Goal: Task Accomplishment & Management: Complete application form

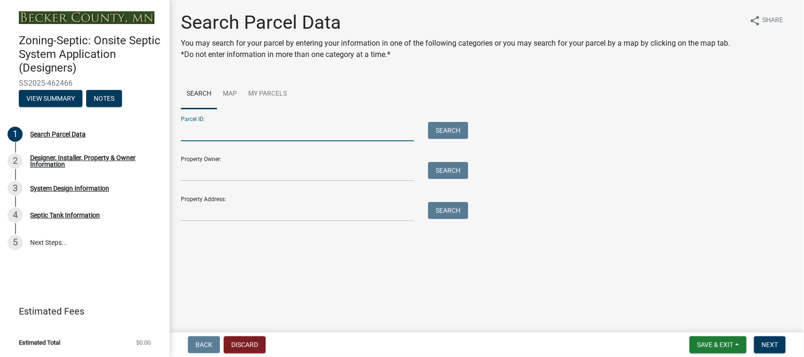
click at [235, 133] on input "Parcel ID:" at bounding box center [297, 131] width 233 height 19
paste input "060013000"
type input "060013000"
click at [456, 130] on button "Search" at bounding box center [448, 130] width 40 height 17
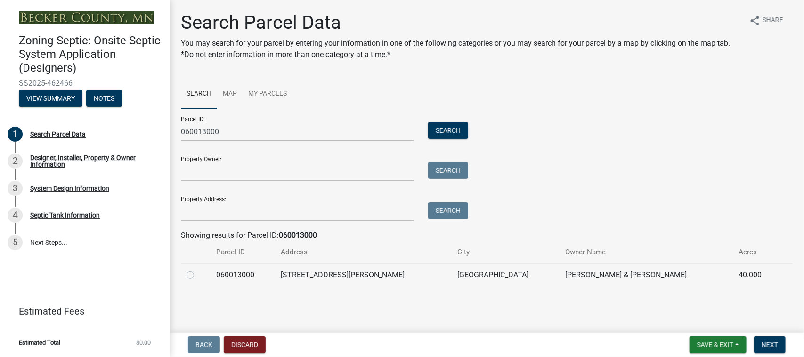
click at [198, 269] on label at bounding box center [198, 269] width 0 height 0
click at [198, 276] on input "radio" at bounding box center [201, 272] width 6 height 6
radio input "true"
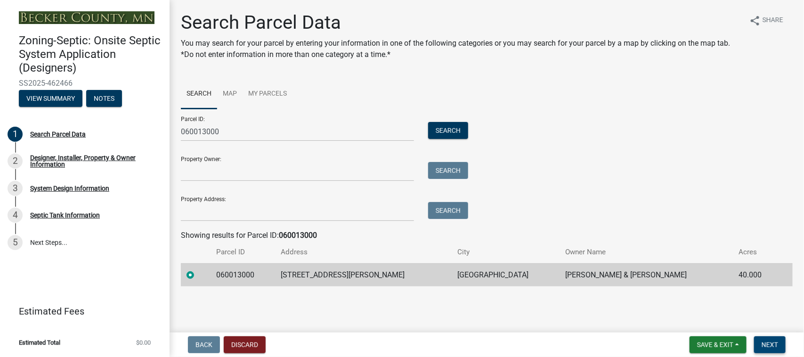
click at [772, 344] on span "Next" at bounding box center [770, 345] width 16 height 8
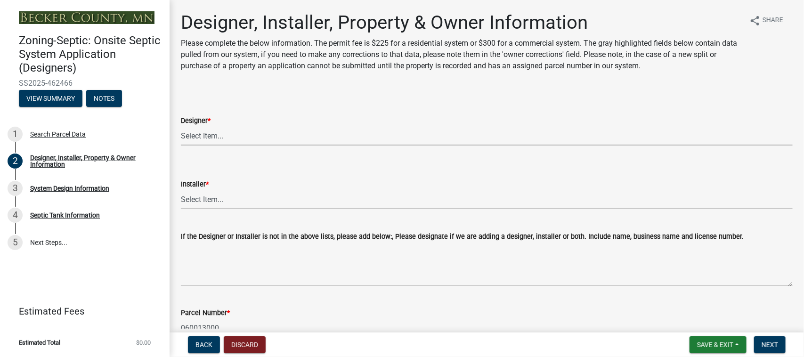
click at [207, 136] on select "Select Item... OTHER – Not listed (please add in next field and we will add to …" at bounding box center [487, 135] width 612 height 19
click at [181, 126] on select "Select Item... OTHER – Not listed (please add in next field and we will add to …" at bounding box center [487, 135] width 612 height 19
select select "addd515a-e427-4986-90b0-e79439bd77fc"
click at [236, 203] on select "Select Item... OTHER – Not listed (please add in next field and we will add to …" at bounding box center [487, 199] width 612 height 19
click at [181, 190] on select "Select Item... OTHER – Not listed (please add in next field and we will add to …" at bounding box center [487, 199] width 612 height 19
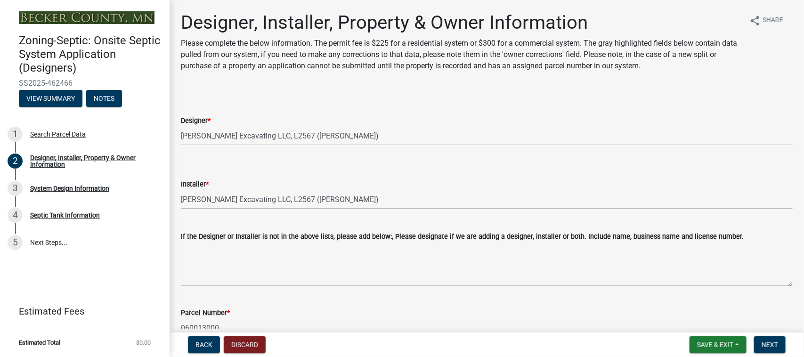
select select "aa72d6e2-cdab-4596-89a8-46c8d91eb51f"
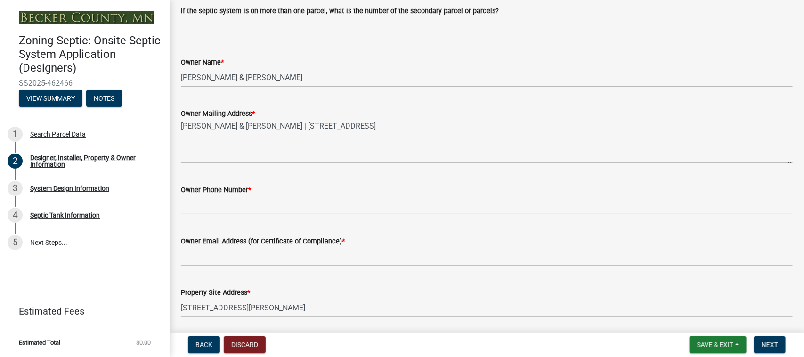
scroll to position [412, 0]
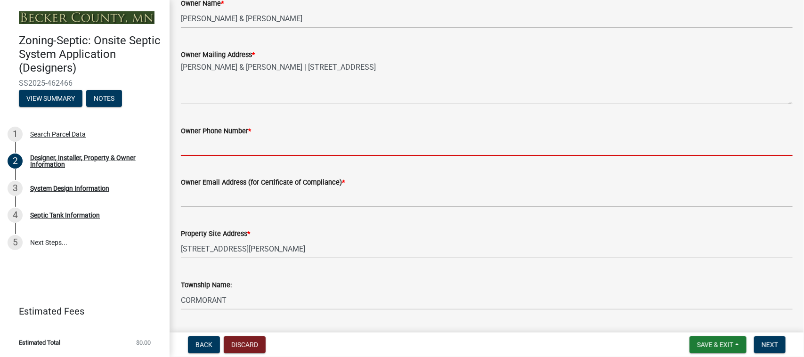
click at [228, 145] on input "Owner Phone Number *" at bounding box center [487, 146] width 612 height 19
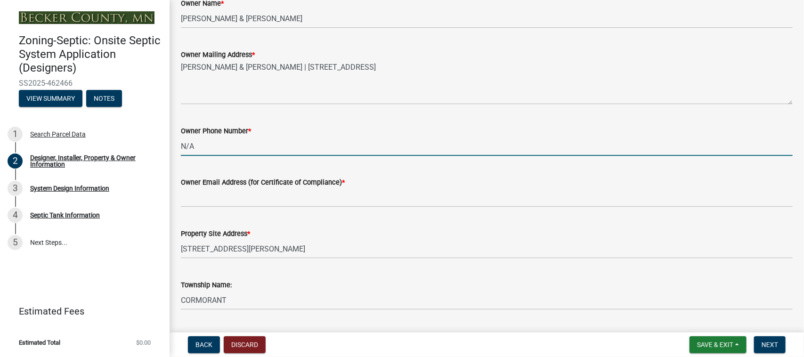
type input "N/A"
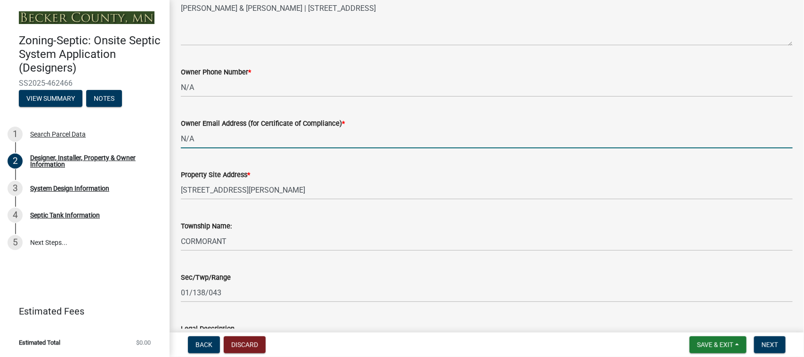
scroll to position [641, 0]
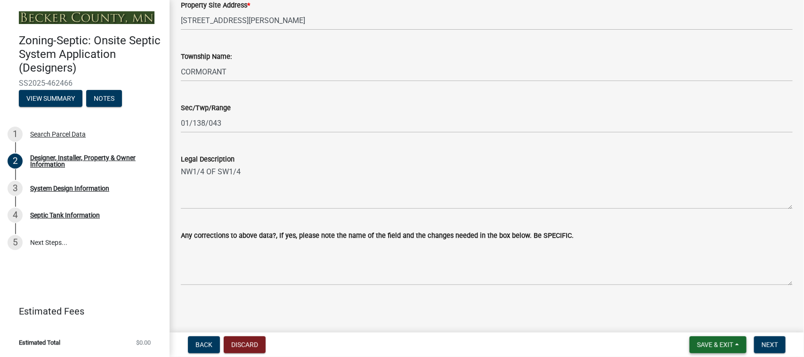
type input "N/A"
click at [743, 350] on button "Save & Exit" at bounding box center [718, 344] width 57 height 17
click at [705, 298] on button "Save" at bounding box center [708, 298] width 75 height 23
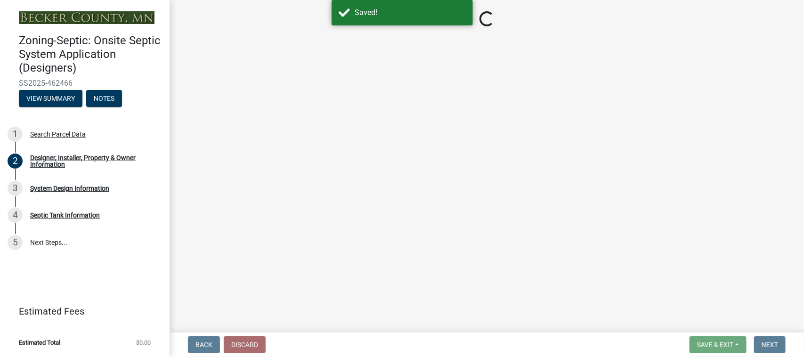
select select "addd515a-e427-4986-90b0-e79439bd77fc"
select select "aa72d6e2-cdab-4596-89a8-46c8d91eb51f"
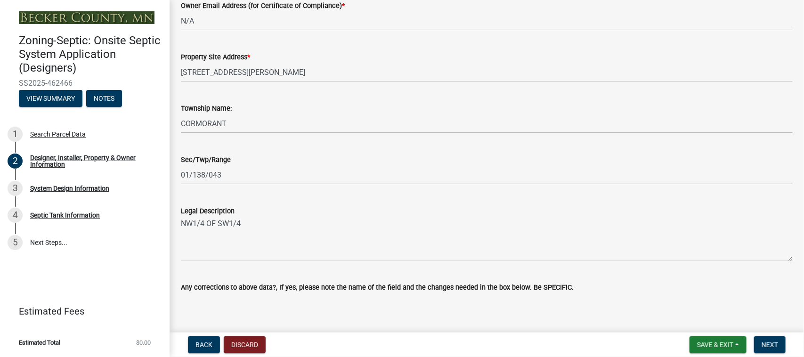
scroll to position [641, 0]
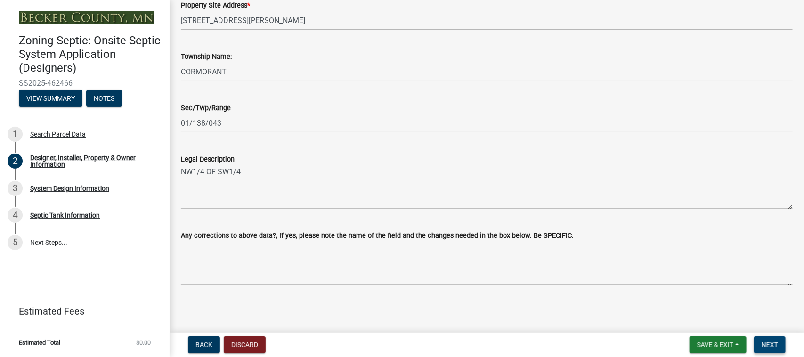
click at [771, 343] on span "Next" at bounding box center [770, 345] width 16 height 8
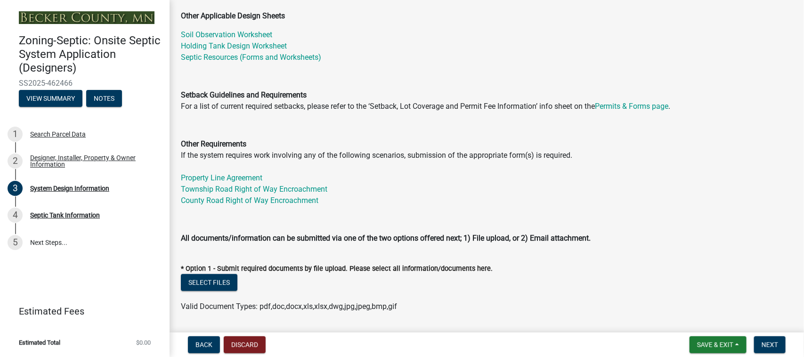
scroll to position [294, 0]
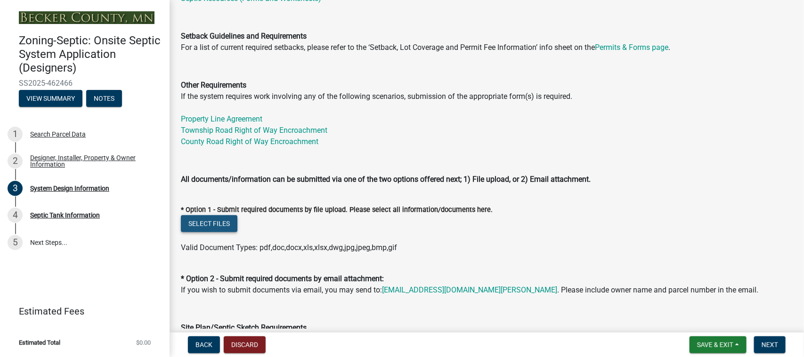
click at [212, 228] on button "Select files" at bounding box center [209, 223] width 57 height 17
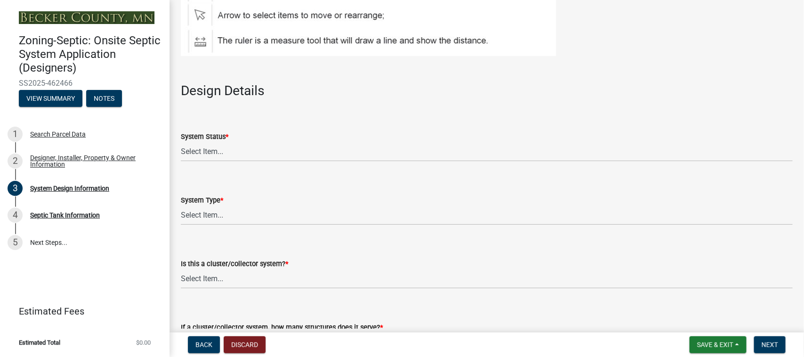
scroll to position [1119, 0]
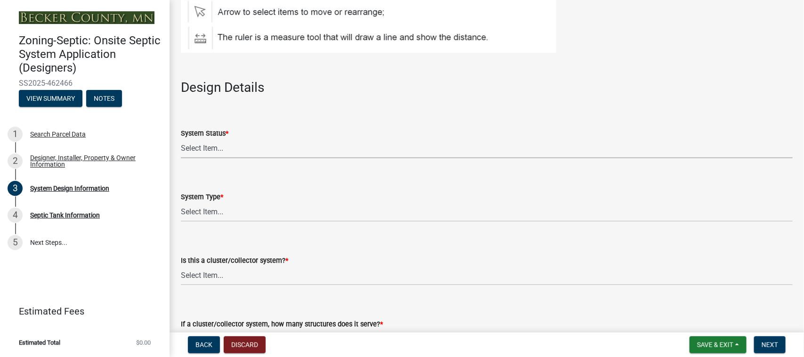
click at [228, 147] on select "Select Item... No Existing System Replacement System Failing System (Cesspool, …" at bounding box center [487, 148] width 612 height 19
click at [181, 139] on select "Select Item... No Existing System Replacement System Failing System (Cesspool, …" at bounding box center [487, 148] width 612 height 19
select select "8ba21533-2acf-4cc6-95e5-280e4aabd5a3"
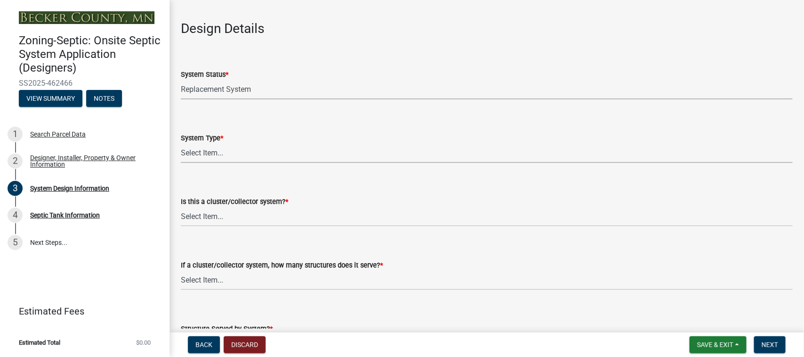
click at [219, 154] on select "Select Item... Type I Type II Type III Type IV Type V" at bounding box center [487, 153] width 612 height 19
click at [181, 144] on select "Select Item... Type I Type II Type III Type IV Type V" at bounding box center [487, 153] width 612 height 19
select select "d11049ea-91d0-42ef-8f23-5bc08afa6acf"
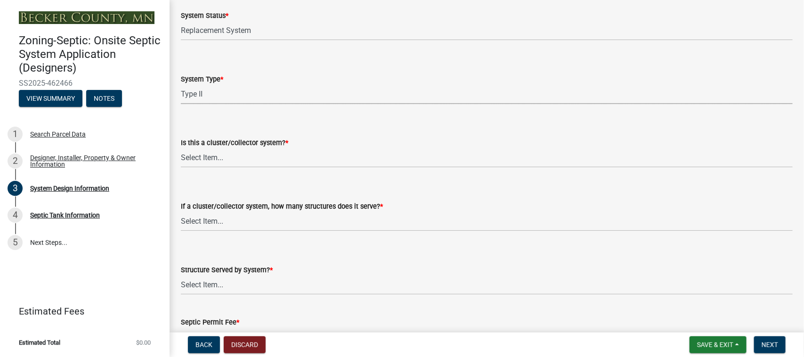
scroll to position [1295, 0]
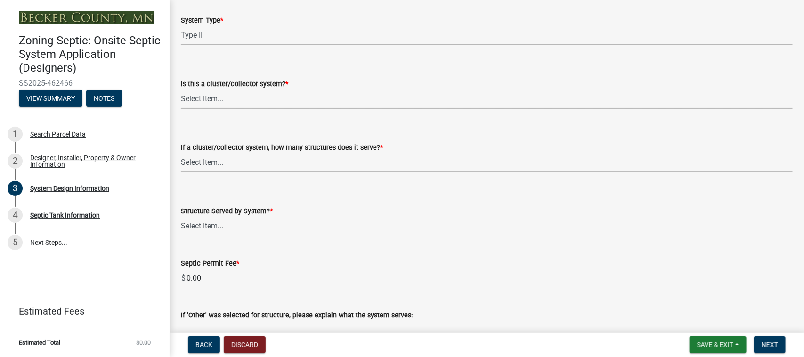
click at [228, 100] on select "Select Item... Yes No" at bounding box center [487, 98] width 612 height 19
click at [181, 89] on select "Select Item... Yes No" at bounding box center [487, 98] width 612 height 19
select select "011fbff4-a41d-4a75-9bd8-71c7e6c69e0d"
click at [234, 163] on select "Select Item... Not a cluster/collector system 1 2 3 4 5 6 7 8 9 10" at bounding box center [487, 162] width 612 height 19
click at [181, 153] on select "Select Item... Not a cluster/collector system 1 2 3 4 5 6 7 8 9 10" at bounding box center [487, 162] width 612 height 19
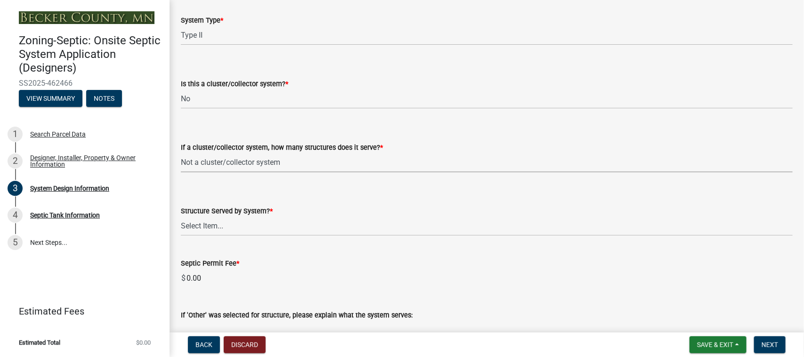
select select "85fdfef2-2683-4311-b5d5-5505f6411127"
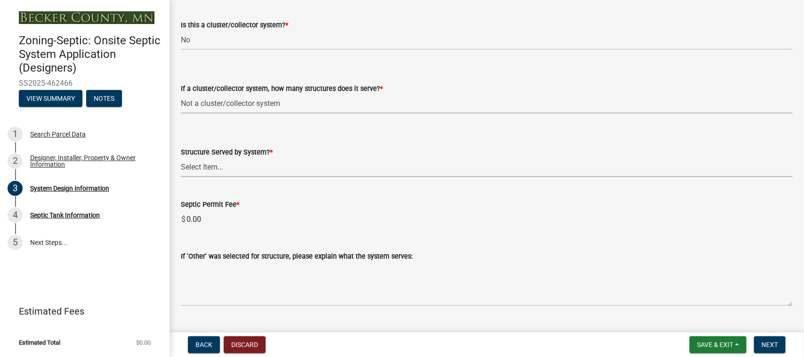
click at [242, 166] on select "Select Item... Commercial Resort Commercial - Non Resort Other Full-Time Dwelli…" at bounding box center [487, 167] width 612 height 19
click at [181, 158] on select "Select Item... Commercial Resort Commercial - Non Resort Other Full-Time Dwelli…" at bounding box center [487, 167] width 612 height 19
click at [264, 169] on select "Select Item... Commercial Resort Commercial - Non Resort Other Full-Time Dwelli…" at bounding box center [487, 167] width 612 height 19
click at [181, 158] on select "Select Item... Commercial Resort Commercial - Non Resort Other Full-Time Dwelli…" at bounding box center [487, 167] width 612 height 19
select select "bbba294c-e7e6-4483-b1a0-88fbc7e04017"
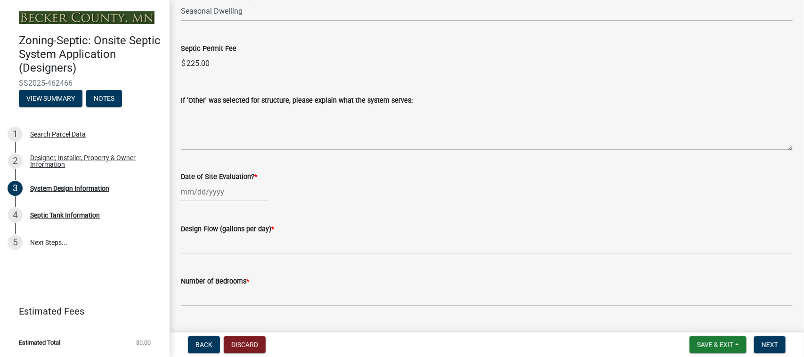
scroll to position [1531, 0]
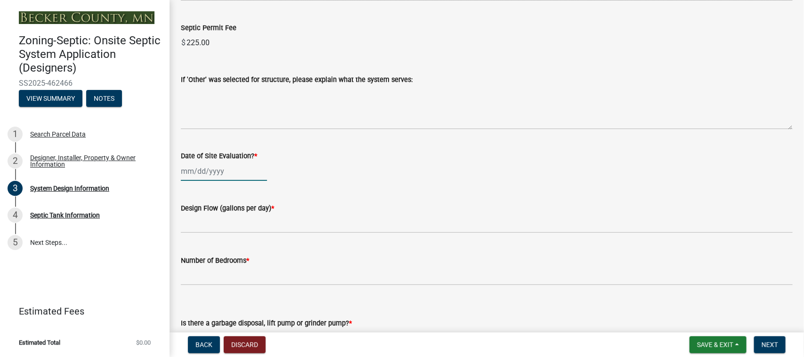
click at [236, 173] on div at bounding box center [224, 171] width 86 height 19
select select "8"
select select "2025"
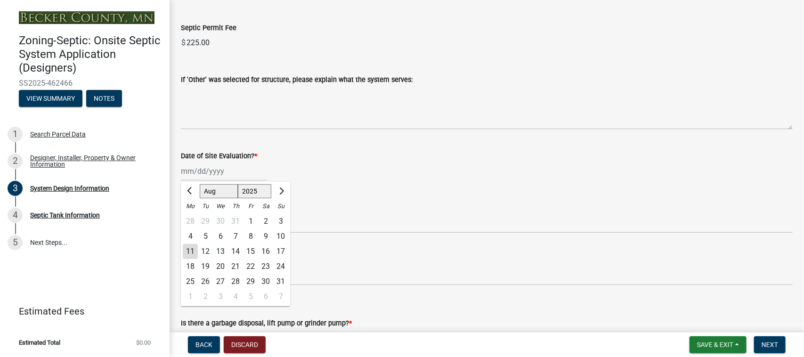
click at [192, 250] on div "11" at bounding box center [190, 251] width 15 height 15
type input "[DATE]"
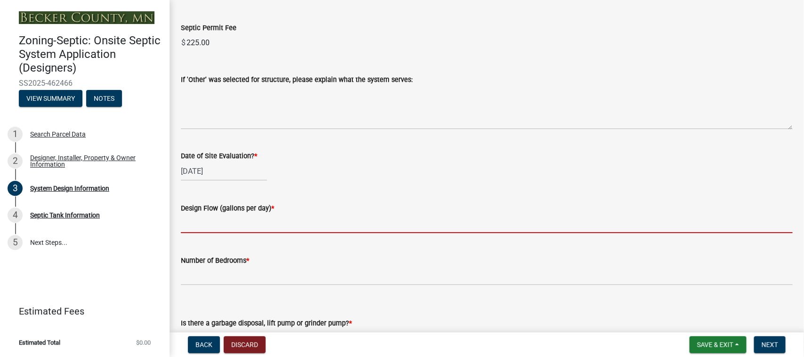
click at [201, 224] on input "text" at bounding box center [487, 223] width 612 height 19
type input "450"
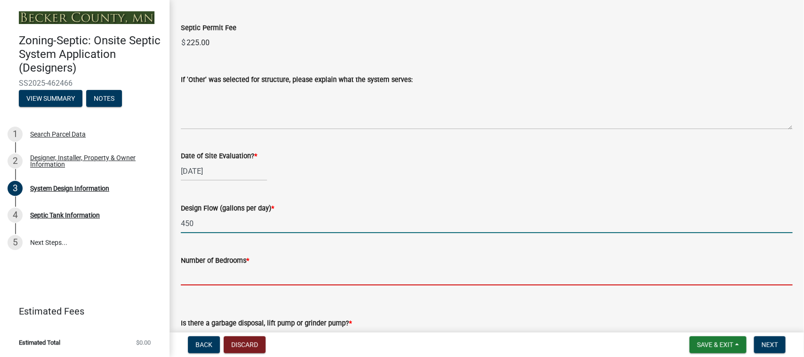
click at [236, 274] on input "Number of Bedrooms *" at bounding box center [487, 275] width 612 height 19
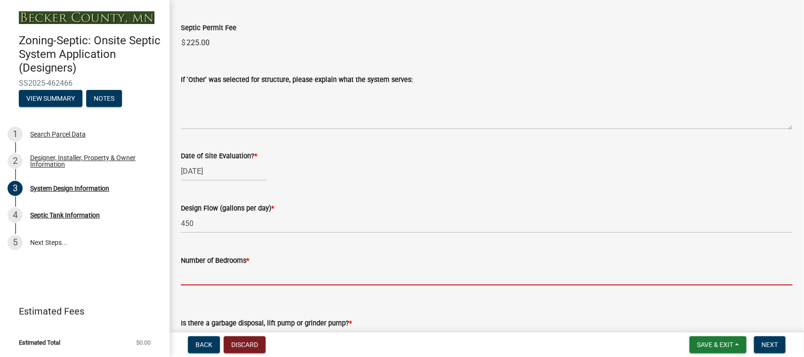
type input "3"
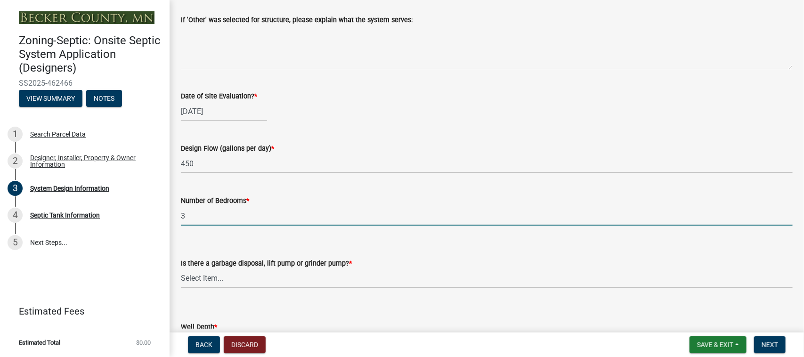
scroll to position [1649, 0]
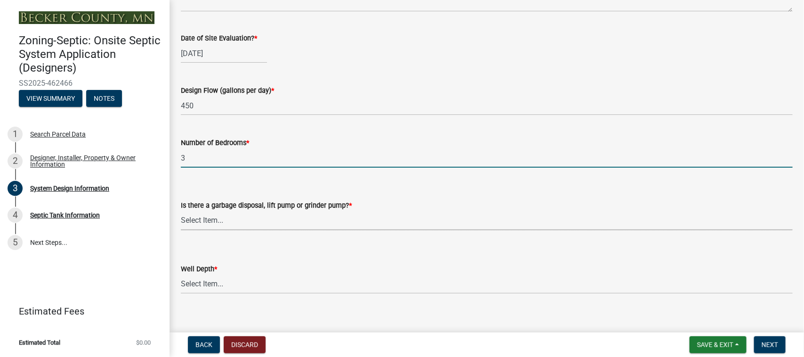
click at [257, 220] on select "Select Item... Yes No" at bounding box center [487, 220] width 612 height 19
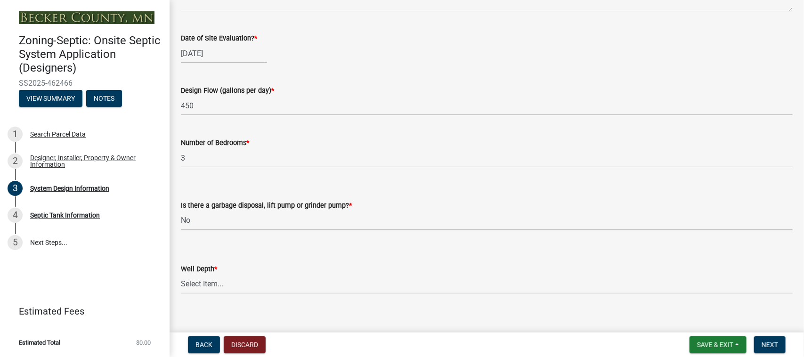
click at [181, 211] on select "Select Item... Yes No" at bounding box center [487, 220] width 612 height 19
select select "ba735beb-519e-40f0-ae20-62d65fc4c46b"
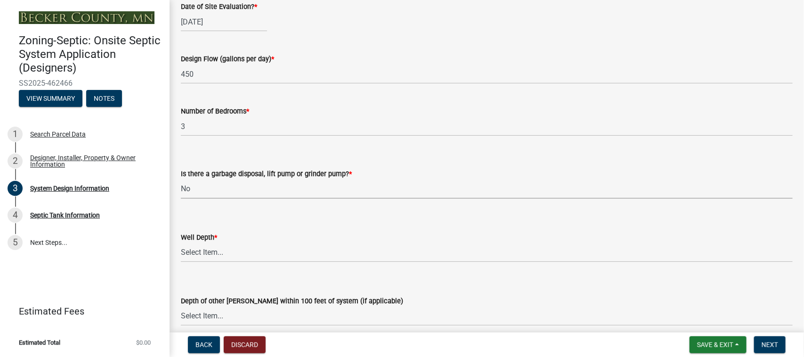
scroll to position [1707, 0]
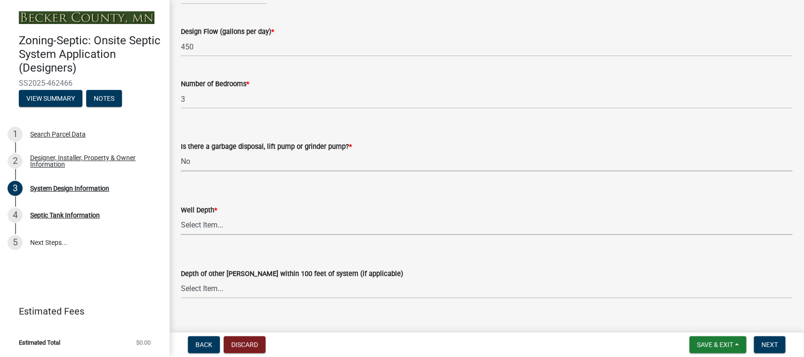
click at [232, 223] on select "Select Item... Deep Well Shallow Well Well not yet installed - To be drilled No…" at bounding box center [487, 225] width 612 height 19
click at [181, 216] on select "Select Item... Deep Well Shallow Well Well not yet installed - To be drilled No…" at bounding box center [487, 225] width 612 height 19
select select "ef698bf5-6172-44c1-9ffb-522c07469aed"
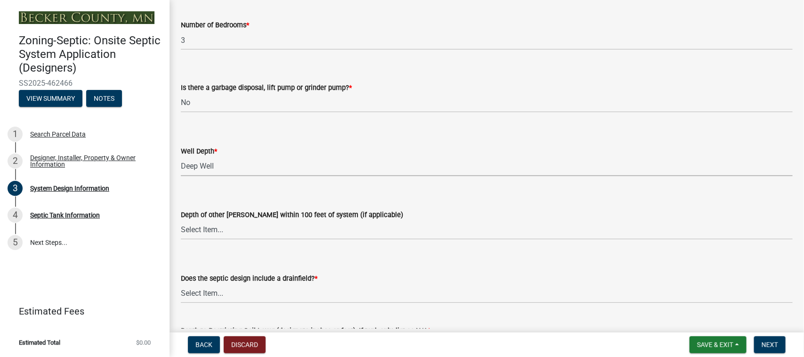
scroll to position [1825, 0]
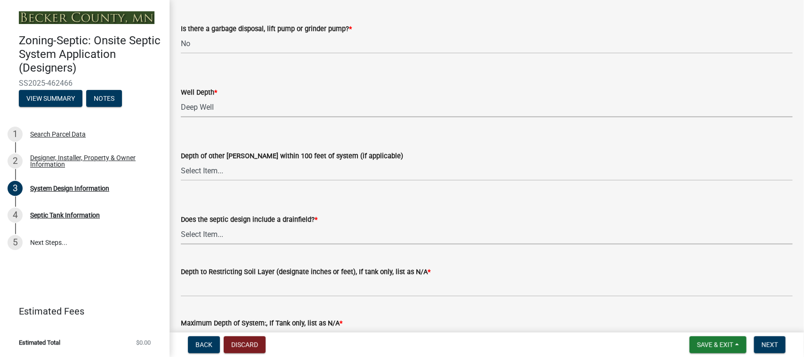
click at [260, 238] on select "Select Item... Yes No Existing - COC must by submitted" at bounding box center [487, 234] width 612 height 19
click at [181, 225] on select "Select Item... Yes No Existing - COC must by submitted" at bounding box center [487, 234] width 612 height 19
select select "1beac6bb-92f1-48fc-a43d-dd4fbc824110"
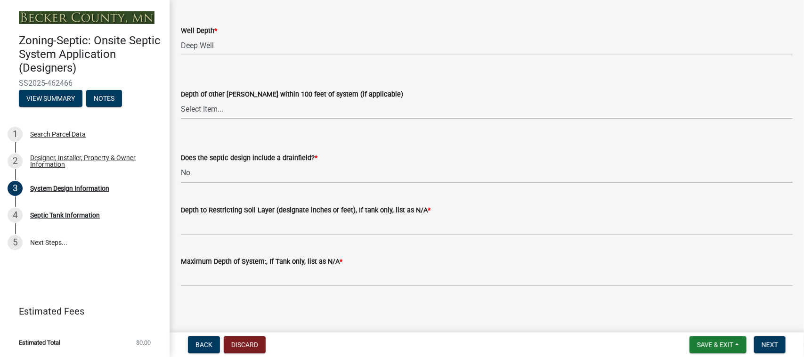
scroll to position [1887, 0]
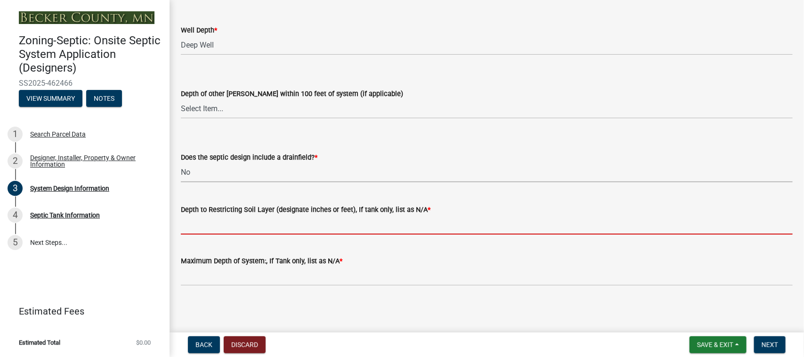
click at [257, 227] on input "Depth to Restricting Soil Layer (designate inches or feet), If tank only, list …" at bounding box center [487, 224] width 612 height 19
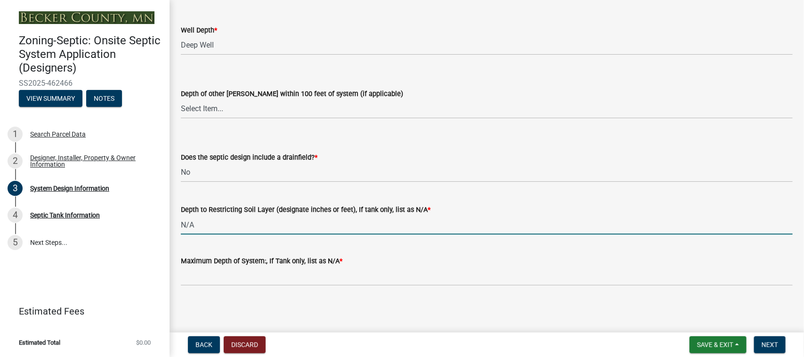
type input "N/A"
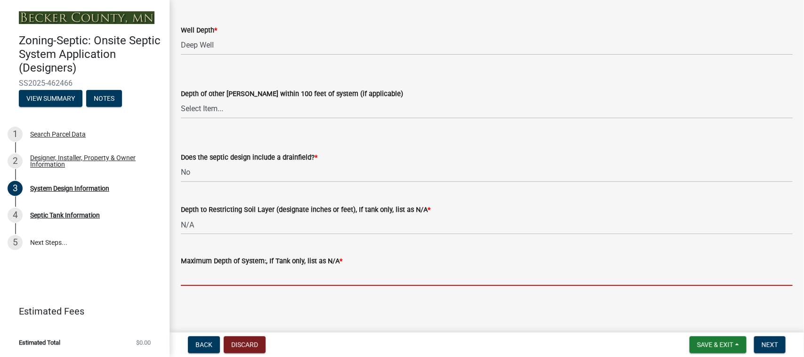
click at [281, 279] on input "Maximum Depth of System:, If Tank only, list as N/A *" at bounding box center [487, 276] width 612 height 19
type input "N/A"
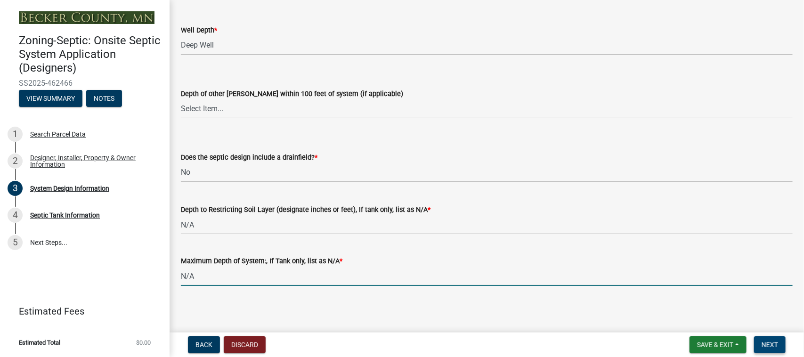
click at [764, 343] on span "Next" at bounding box center [770, 345] width 16 height 8
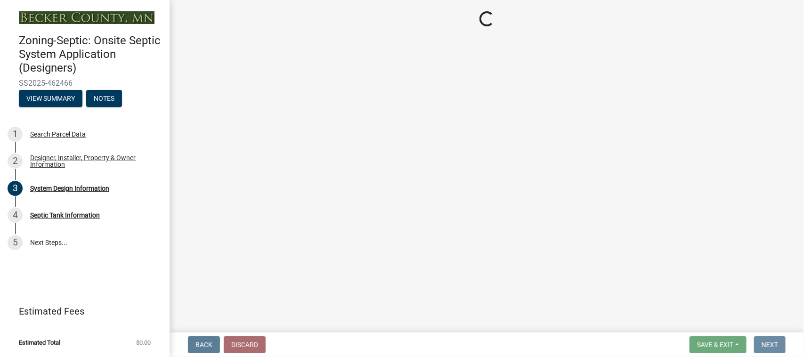
scroll to position [0, 0]
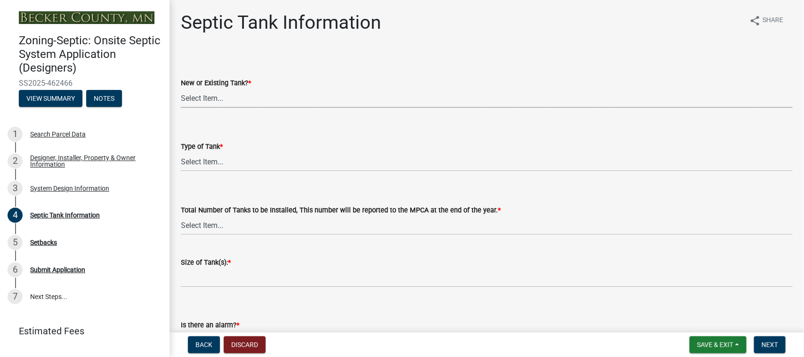
click at [247, 96] on select "Select Item... New Existing Both -New and Existing Tank" at bounding box center [487, 98] width 612 height 19
click at [181, 89] on select "Select Item... New Existing Both -New and Existing Tank" at bounding box center [487, 98] width 612 height 19
select select "f9fbe67c-c1cf-4a63-8ad4-799ce56b7f21"
click at [236, 165] on select "Select Item... Single Septic Tank Compartmented Tank Single Tank plus Compartme…" at bounding box center [487, 161] width 612 height 19
click at [181, 152] on select "Select Item... Single Septic Tank Compartmented Tank Single Tank plus Compartme…" at bounding box center [487, 161] width 612 height 19
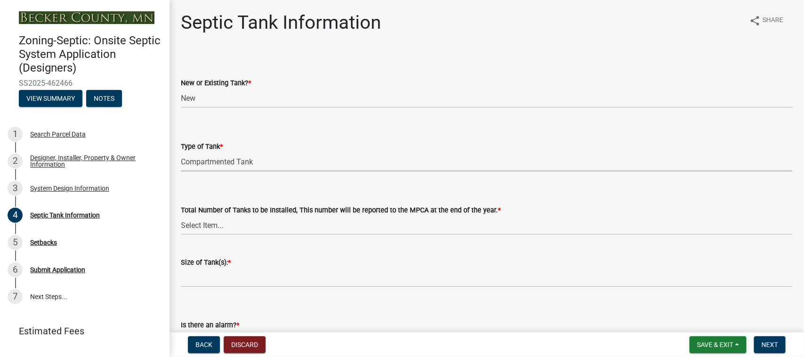
select select "8af00ff6-ccdf-43a1-aa9f-9d195177e029"
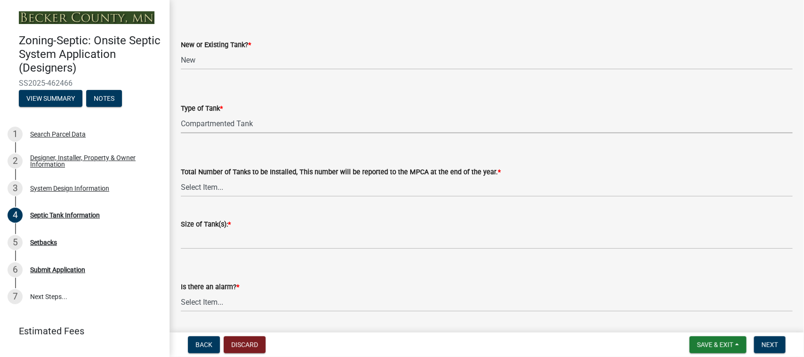
scroll to position [59, 0]
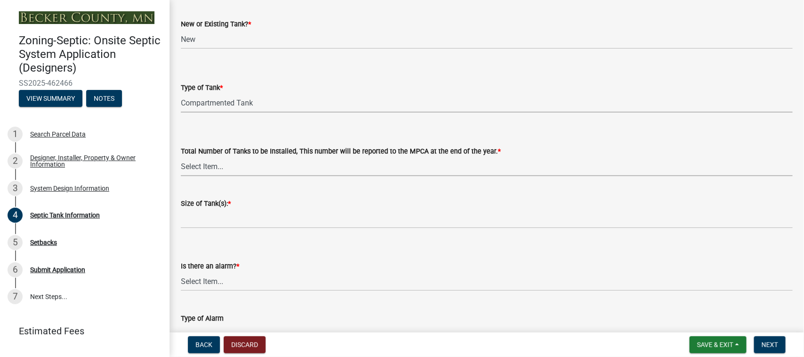
click at [235, 170] on select "Select Item... 0 1 2 3 4" at bounding box center [487, 166] width 612 height 19
click at [181, 157] on select "Select Item... 0 1 2 3 4" at bounding box center [487, 166] width 612 height 19
select select "52556460-45fa-4026-a6c2-c70bb0823cb5"
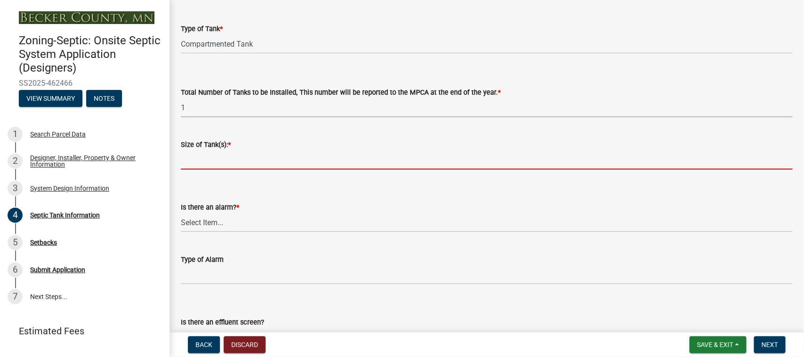
click at [228, 158] on input "Size of Tank(s): *" at bounding box center [487, 159] width 612 height 19
type input "1500 2 comp [PERSON_NAME]"
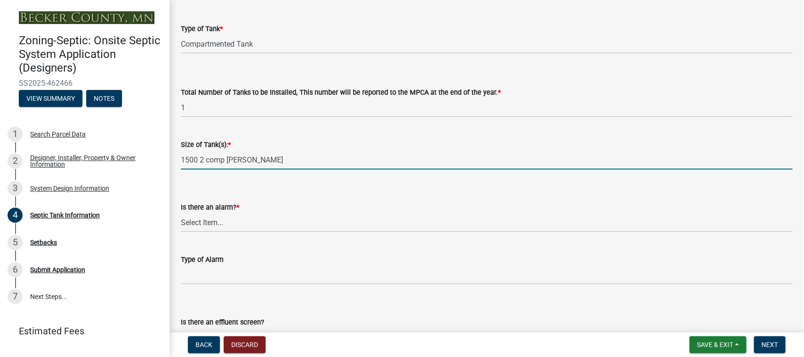
scroll to position [177, 0]
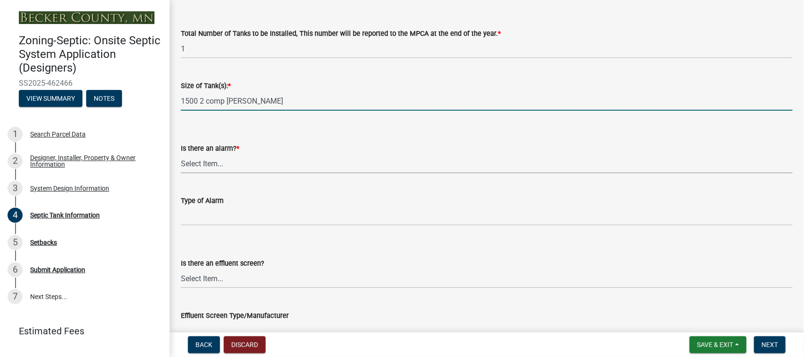
click at [230, 163] on select "Select Item... Yes No" at bounding box center [487, 163] width 612 height 19
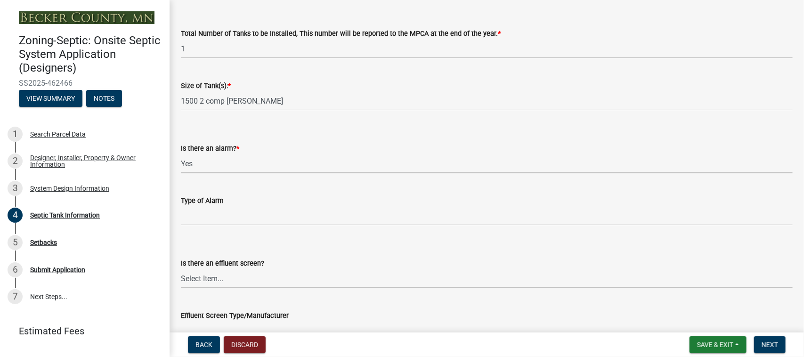
click at [181, 154] on select "Select Item... Yes No" at bounding box center [487, 163] width 612 height 19
select select "c84d9e4c-2287-4d2e-9ef7-9874a7456ee3"
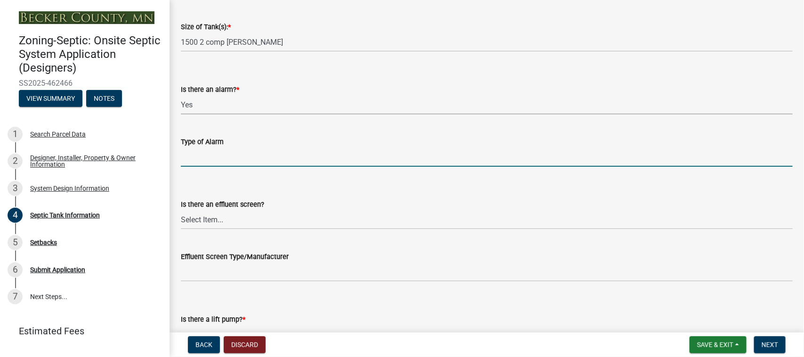
click at [217, 159] on input "Type of Alarm" at bounding box center [487, 156] width 612 height 19
drag, startPoint x: 218, startPoint y: 160, endPoint x: 166, endPoint y: 159, distance: 51.4
click at [167, 158] on div "Zoning-Septic: Onsite Septic System Application (Designers) SS2025-462466 View …" at bounding box center [402, 178] width 804 height 357
type input "m"
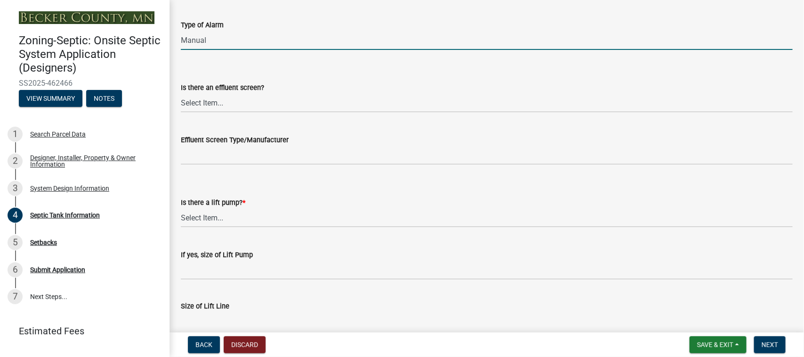
scroll to position [353, 0]
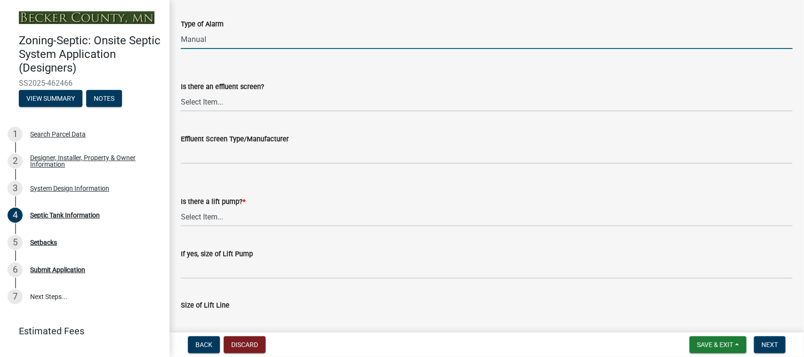
type input "Manual"
click at [226, 218] on select "Select Item... Yes No" at bounding box center [487, 216] width 612 height 19
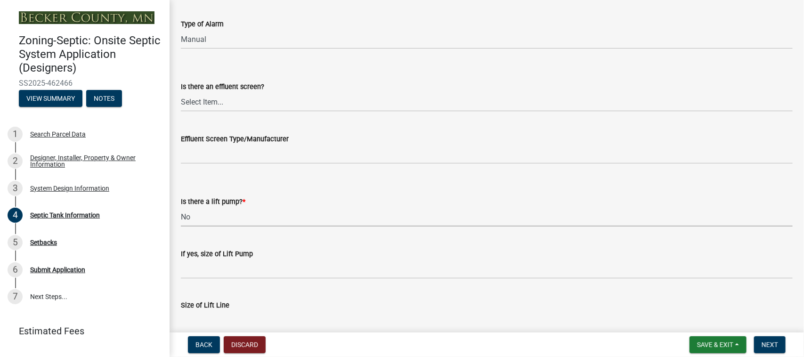
click at [181, 207] on select "Select Item... Yes No" at bounding box center [487, 216] width 612 height 19
select select "ba43cfd8-3223-4e93-a41d-8bc71aa45820"
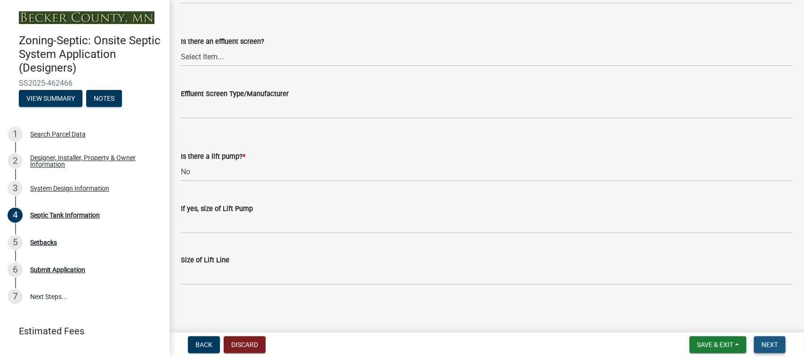
click at [780, 344] on button "Next" at bounding box center [770, 344] width 32 height 17
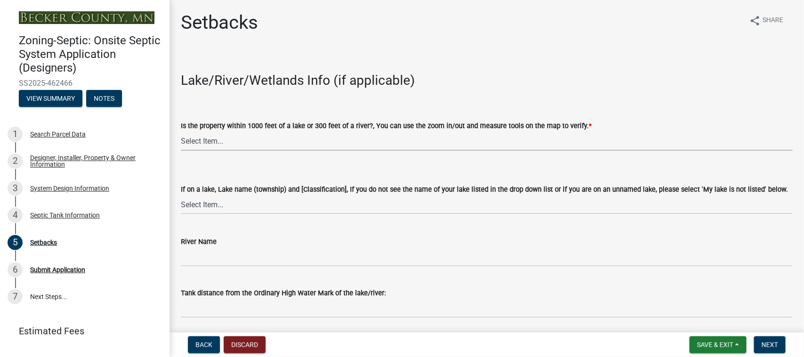
click at [260, 142] on select "Select Item... Yes No" at bounding box center [487, 140] width 612 height 19
click at [181, 131] on select "Select Item... Yes No" at bounding box center [487, 140] width 612 height 19
select select "479aafb6-b6e6-4f54-9b3a-e9d3c09fb6b0"
click at [237, 208] on select "Select Item... [GEOGRAPHIC_DATA] is not listed below [GEOGRAPHIC_DATA] ([GEOGRA…" at bounding box center [487, 204] width 612 height 19
click at [296, 236] on div "River Name" at bounding box center [487, 241] width 612 height 11
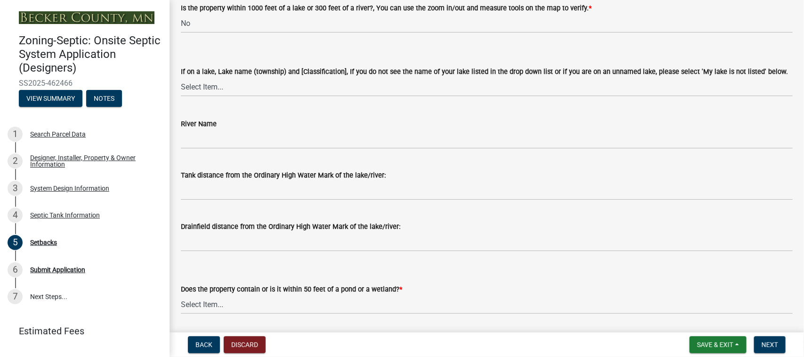
scroll to position [177, 0]
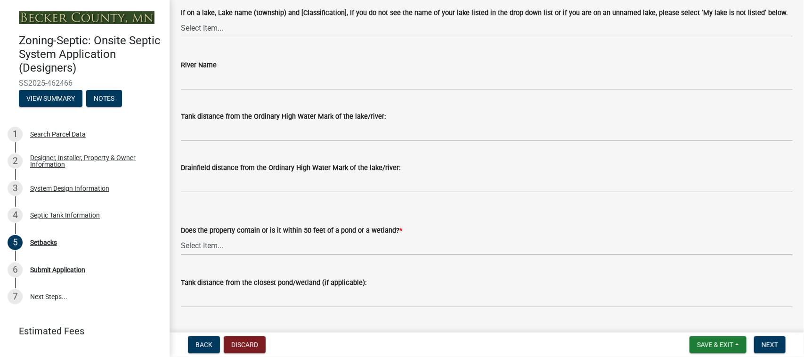
click at [262, 248] on select "Select Item... Yes No" at bounding box center [487, 245] width 612 height 19
click at [181, 236] on select "Select Item... Yes No" at bounding box center [487, 245] width 612 height 19
select select "4f16557e-0b2e-47e3-8cf2-f05cc2293782"
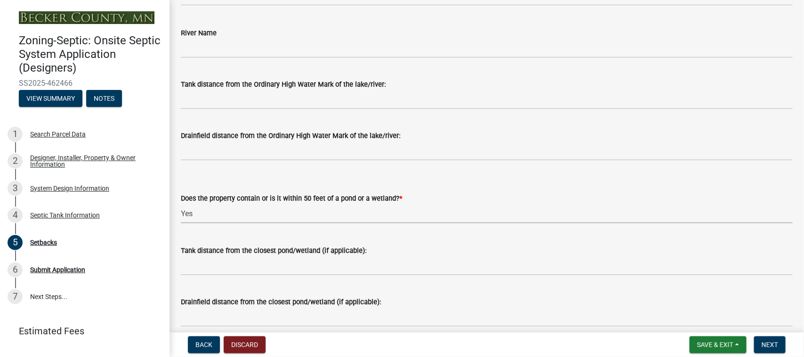
scroll to position [236, 0]
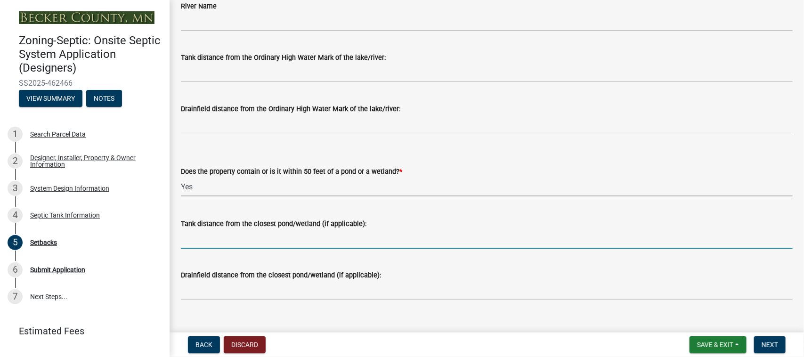
click at [218, 236] on input "Tank distance from the closest pond/wetland (if applicable):" at bounding box center [487, 238] width 612 height 19
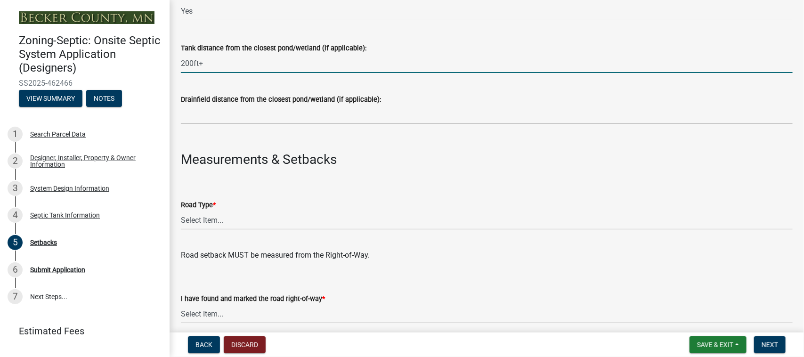
scroll to position [412, 0]
type input "200ft+"
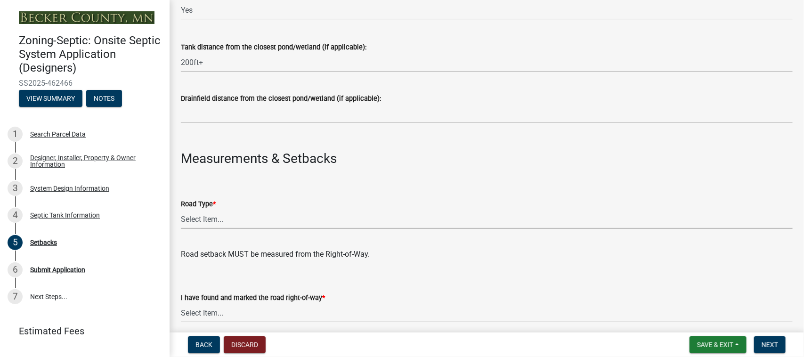
click at [224, 218] on select "Select Item... State County Public / Township Private Easement [GEOGRAPHIC_DATA]" at bounding box center [487, 219] width 612 height 19
click at [181, 210] on select "Select Item... State County Public / Township Private Easement [GEOGRAPHIC_DATA]" at bounding box center [487, 219] width 612 height 19
select select "21af9b93-f494-48c6-91ae-235d36c6c939"
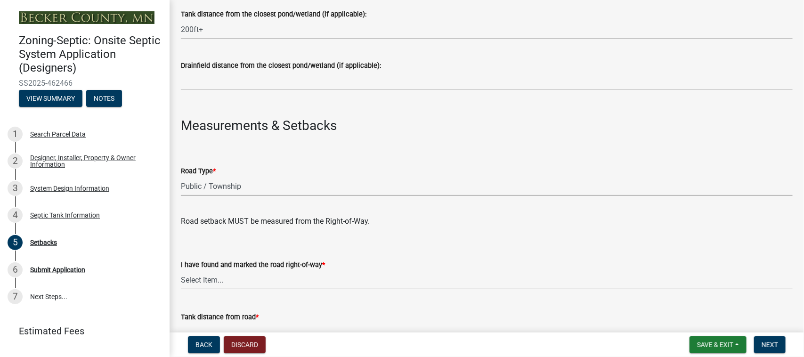
scroll to position [471, 0]
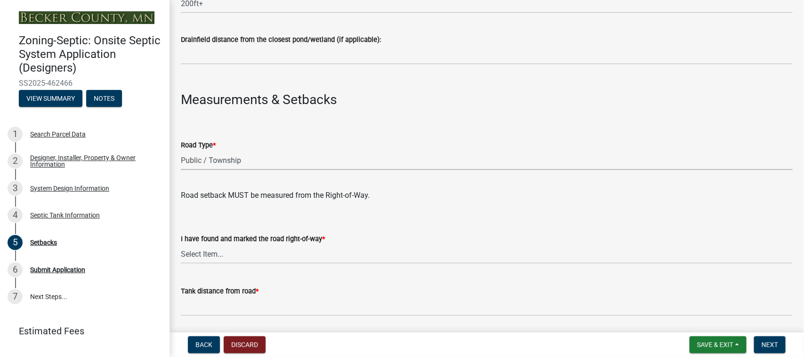
click at [224, 210] on div "I have found and marked the road right-of-way * Select Item... Yes No" at bounding box center [487, 236] width 612 height 55
click at [242, 253] on select "Select Item... Yes No" at bounding box center [487, 253] width 612 height 19
click at [181, 244] on select "Select Item... Yes No" at bounding box center [487, 253] width 612 height 19
select select "2c0c9673-cfd8-4d5e-8ea6-73593e257713"
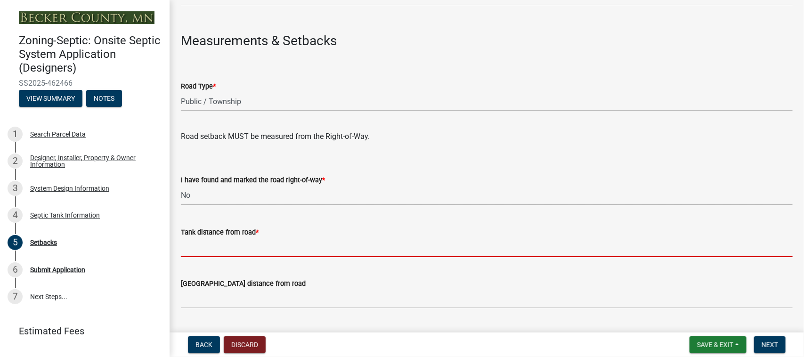
click at [227, 245] on input "Tank distance from road *" at bounding box center [487, 247] width 612 height 19
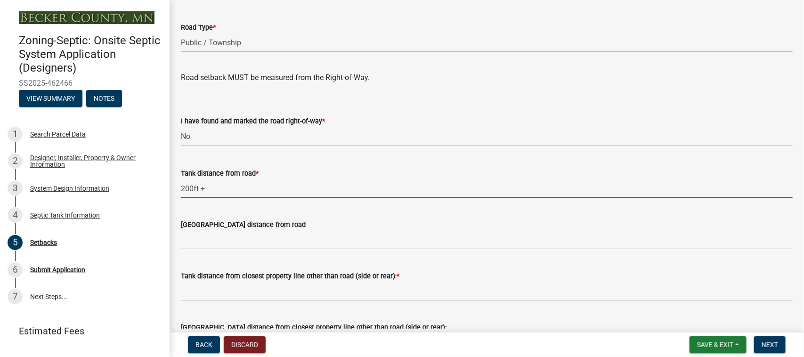
scroll to position [648, 0]
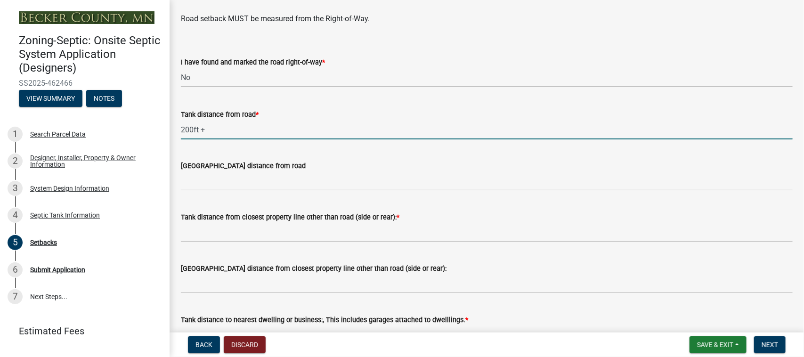
type input "200ft +"
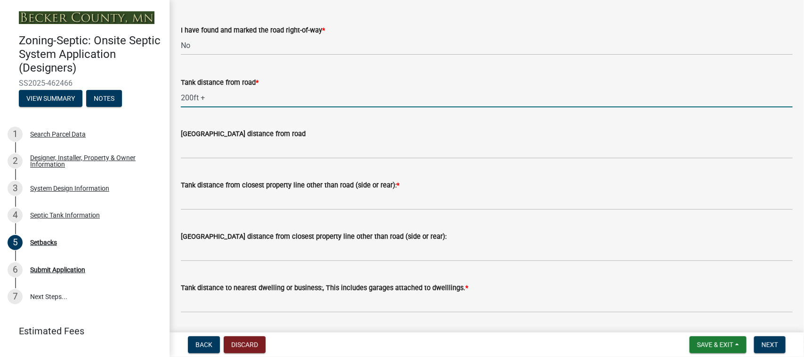
scroll to position [707, 0]
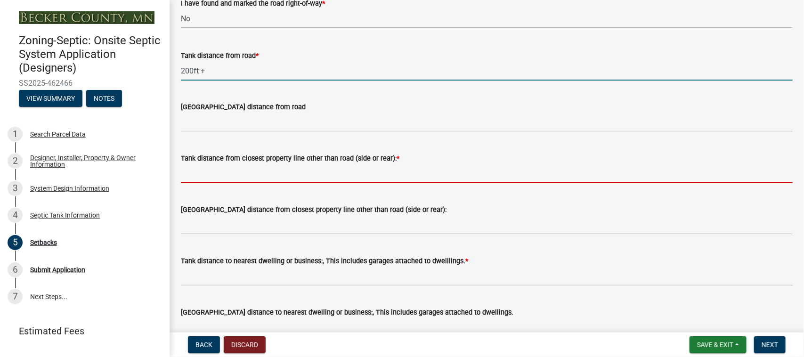
click at [212, 172] on input "Tank distance from closest property line other than road (side or rear): *" at bounding box center [487, 173] width 612 height 19
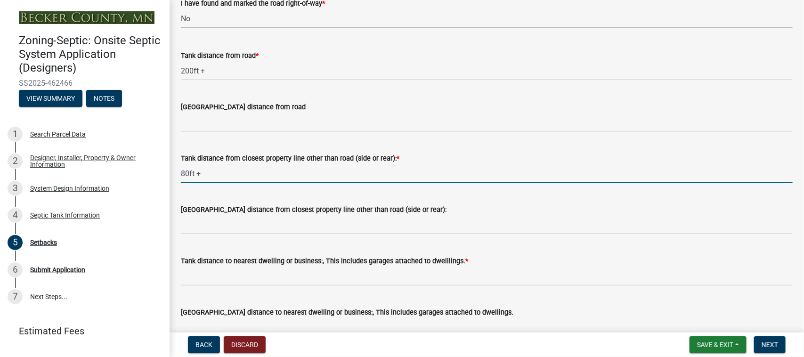
scroll to position [765, 0]
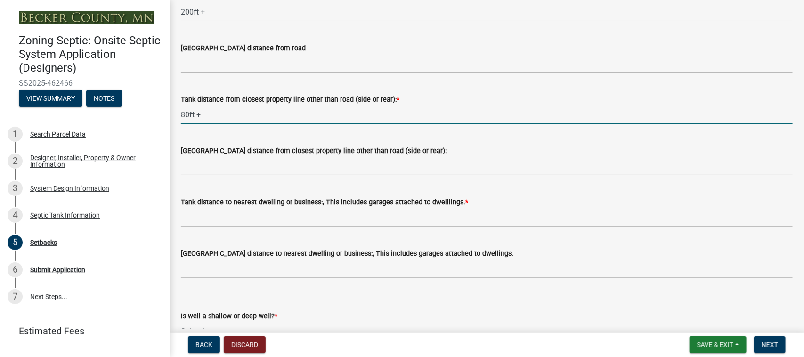
type input "80ft +"
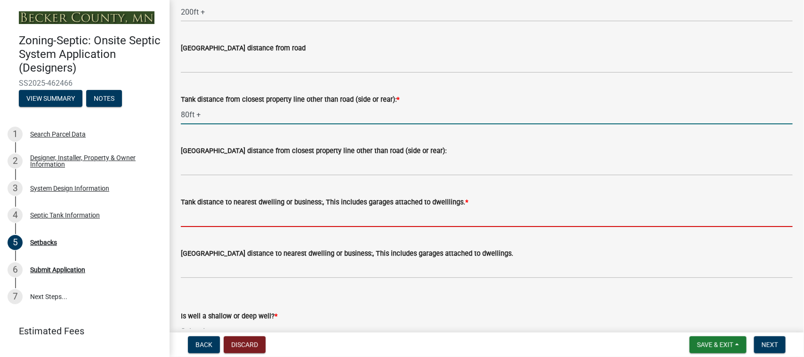
click at [231, 218] on input "Tank distance to nearest dwelling or business:, This includes garages attached …" at bounding box center [487, 217] width 612 height 19
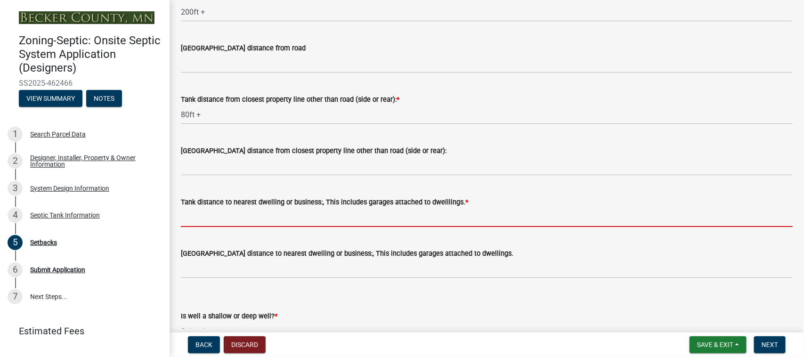
type input "10ft+"
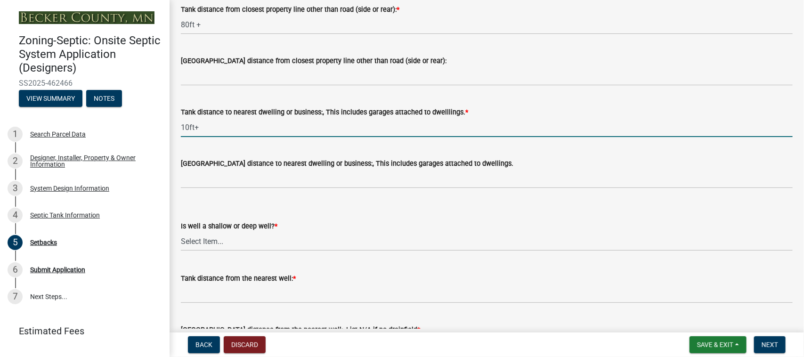
scroll to position [883, 0]
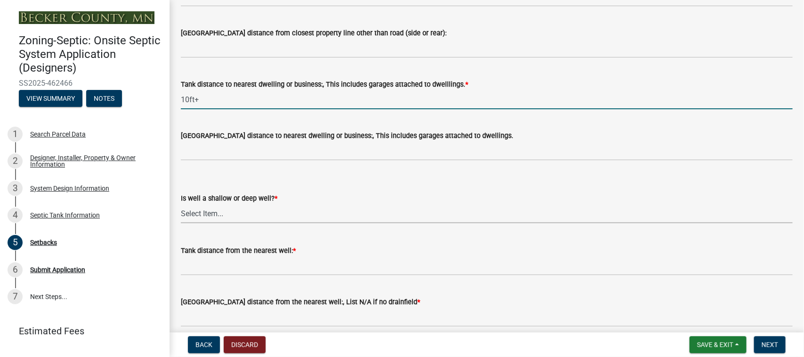
click at [219, 212] on select "Select Item... Deep Well Shallow Well No Well - Connected or to be connected to…" at bounding box center [487, 213] width 612 height 19
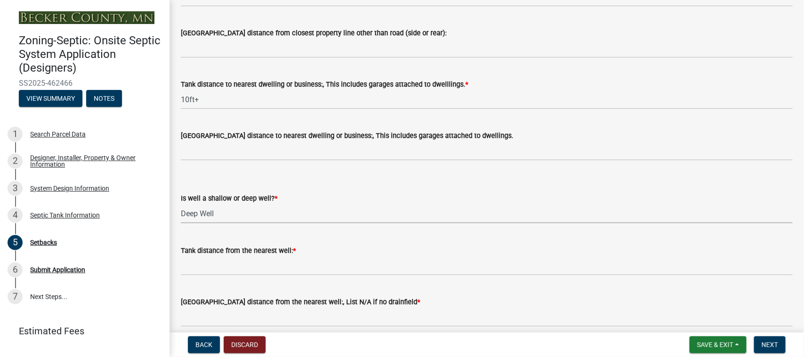
click at [181, 204] on select "Select Item... Deep Well Shallow Well No Well - Connected or to be connected to…" at bounding box center [487, 213] width 612 height 19
select select "cf78f1da-f066-4305-88a2-864abad1fa52"
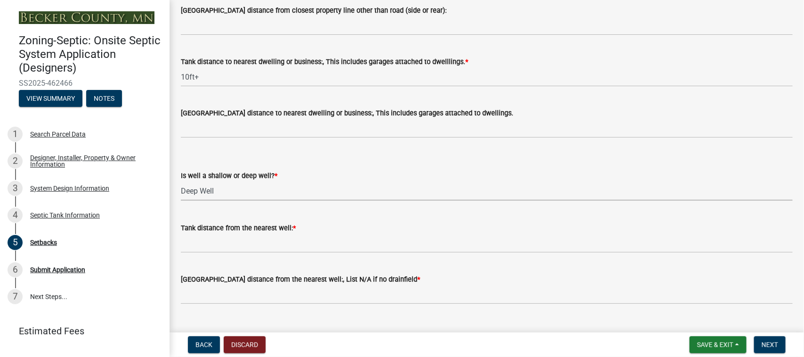
scroll to position [925, 0]
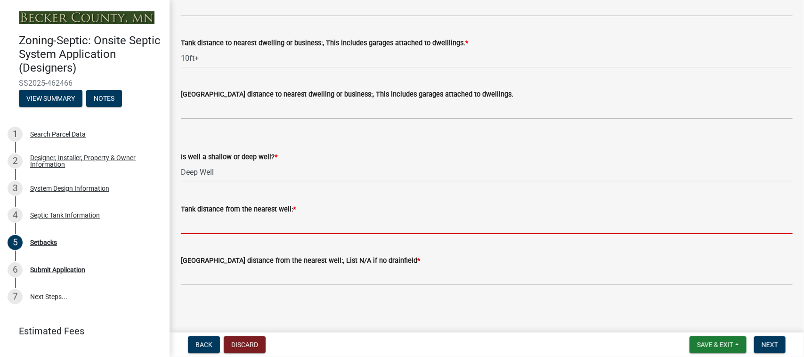
click at [230, 219] on input "Tank distance from the nearest well: *" at bounding box center [487, 224] width 612 height 19
type input "50ft+"
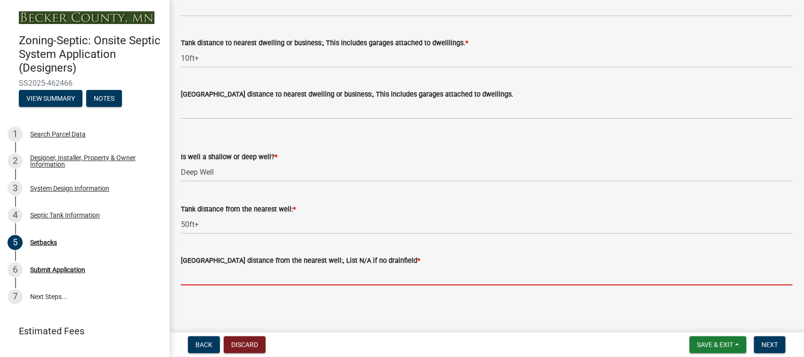
click at [237, 276] on input "[GEOGRAPHIC_DATA] distance from the nearest well:, List N/A if no drainfield *" at bounding box center [487, 275] width 612 height 19
type input "N/A"
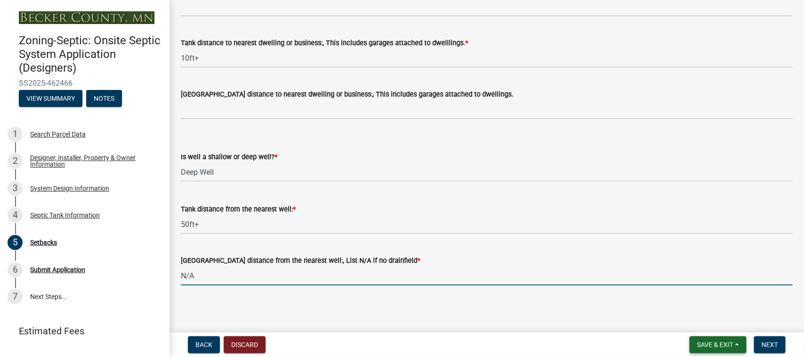
click at [700, 345] on span "Save & Exit" at bounding box center [715, 345] width 36 height 8
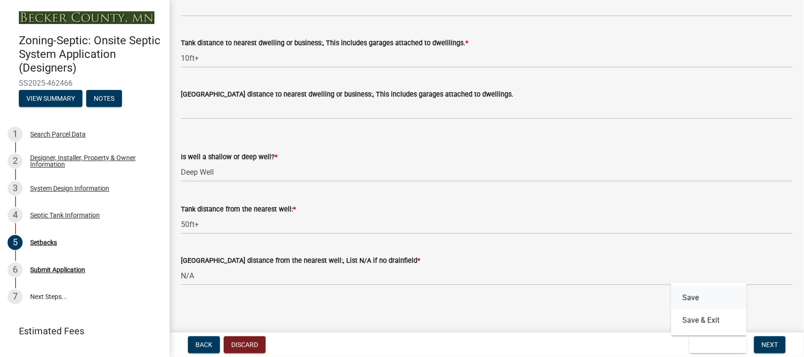
click at [701, 298] on button "Save" at bounding box center [708, 298] width 75 height 23
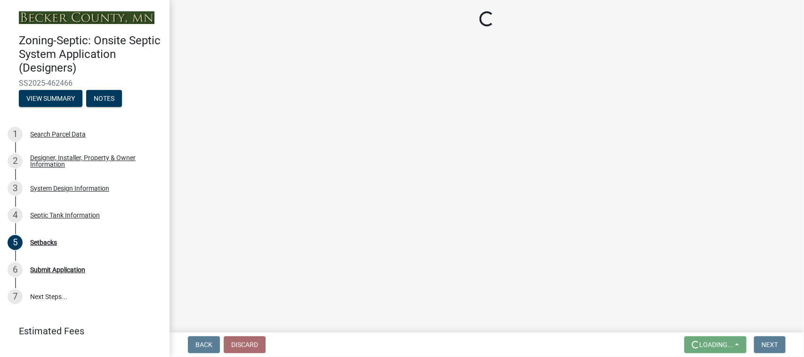
scroll to position [0, 0]
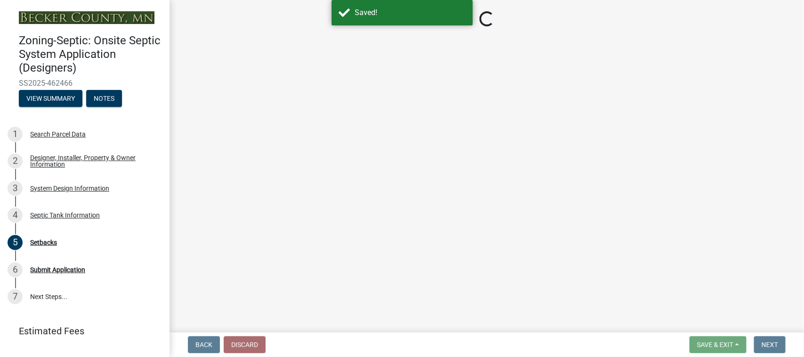
select select "479aafb6-b6e6-4f54-9b3a-e9d3c09fb6b0"
select select "4f16557e-0b2e-47e3-8cf2-f05cc2293782"
select select "21af9b93-f494-48c6-91ae-235d36c6c939"
select select "2c0c9673-cfd8-4d5e-8ea6-73593e257713"
select select "cf78f1da-f066-4305-88a2-864abad1fa52"
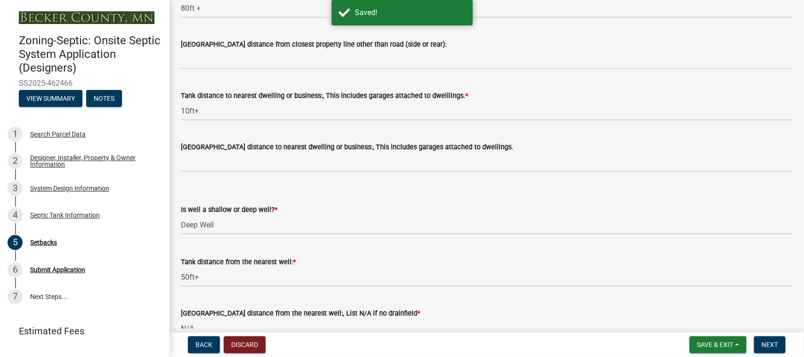
scroll to position [925, 0]
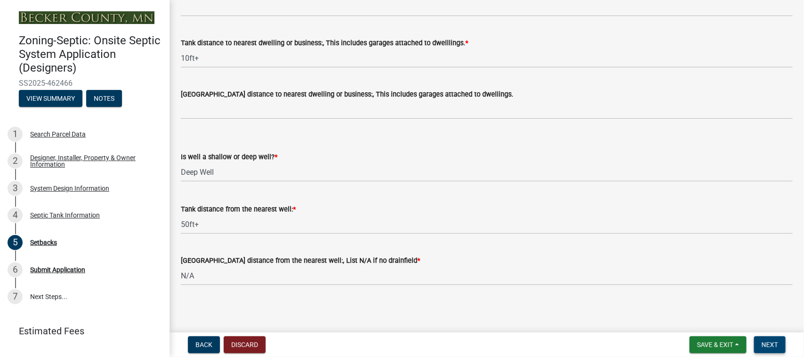
click at [768, 345] on span "Next" at bounding box center [770, 345] width 16 height 8
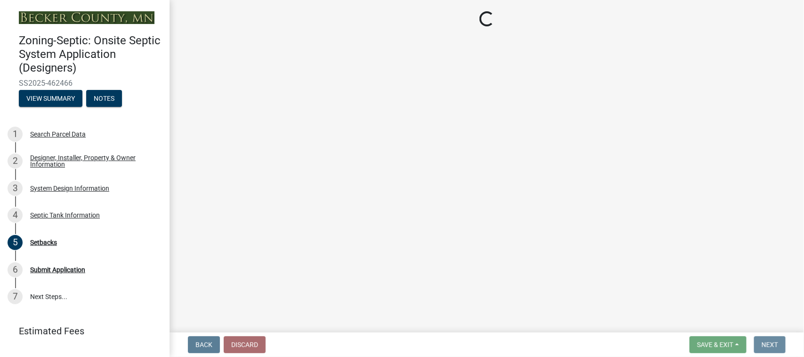
scroll to position [0, 0]
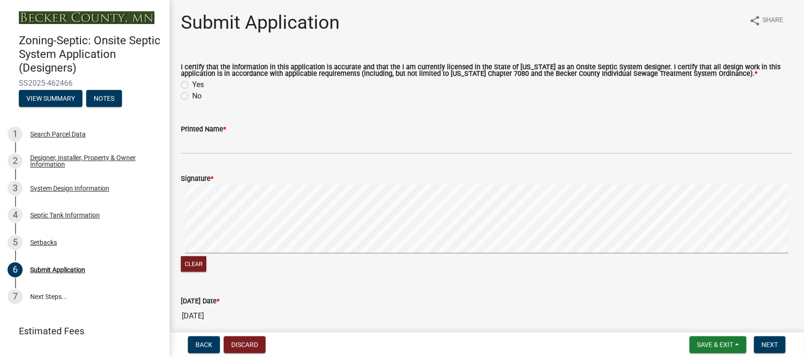
click at [192, 81] on label "Yes" at bounding box center [198, 84] width 12 height 11
click at [192, 81] on input "Yes" at bounding box center [195, 82] width 6 height 6
radio input "true"
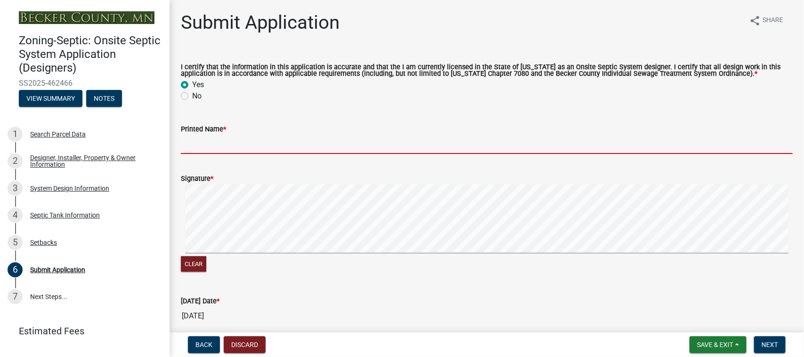
click at [203, 145] on input "Printed Name *" at bounding box center [487, 144] width 612 height 19
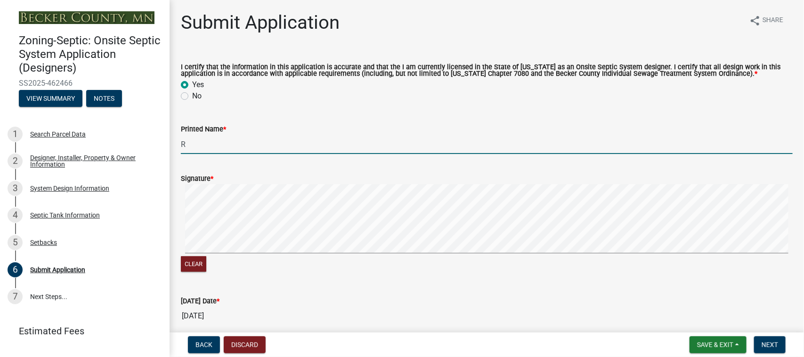
type input "[PERSON_NAME]"
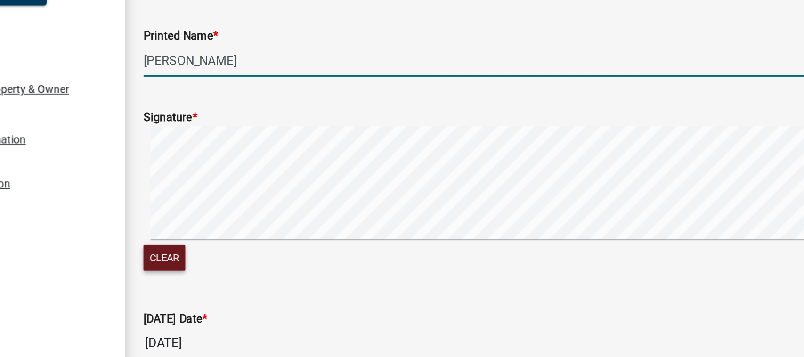
click at [189, 257] on button "Clear" at bounding box center [193, 260] width 25 height 16
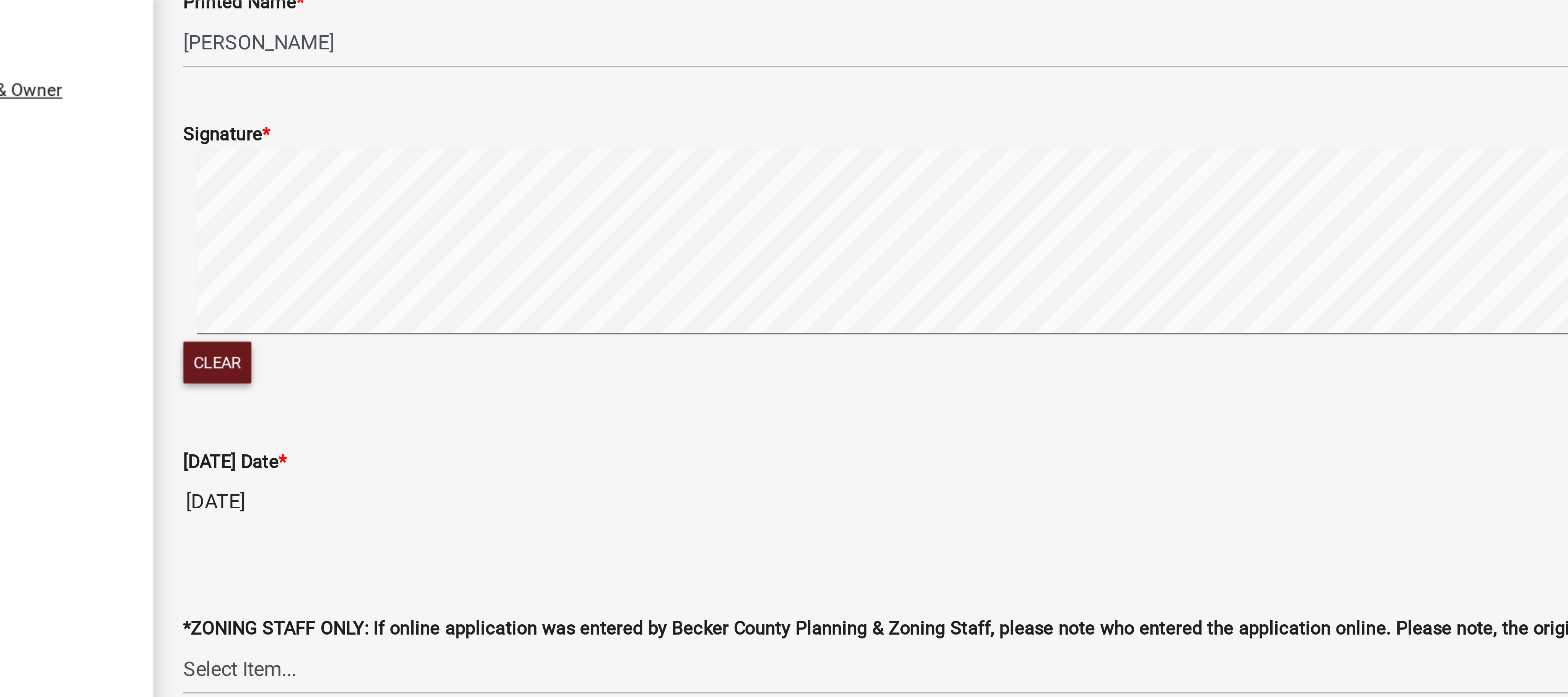
scroll to position [43, 0]
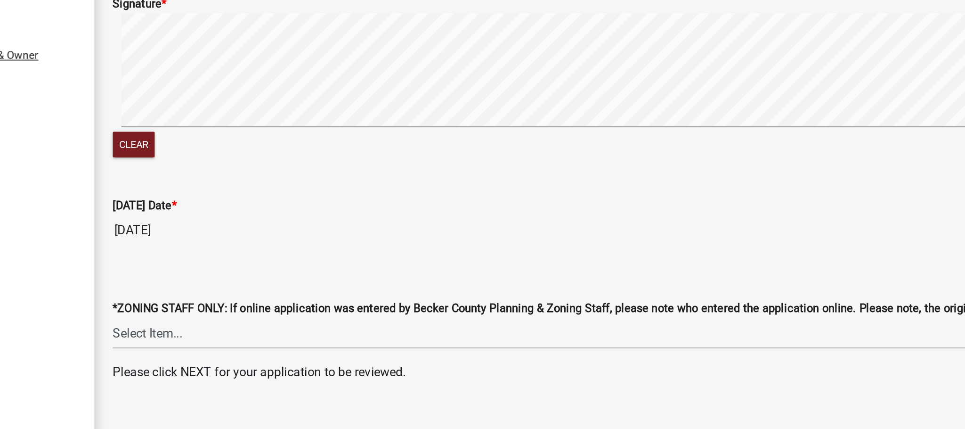
click at [199, 264] on input "[DATE]" at bounding box center [567, 264] width 773 height 19
click at [201, 264] on input "[DATE]" at bounding box center [567, 264] width 773 height 19
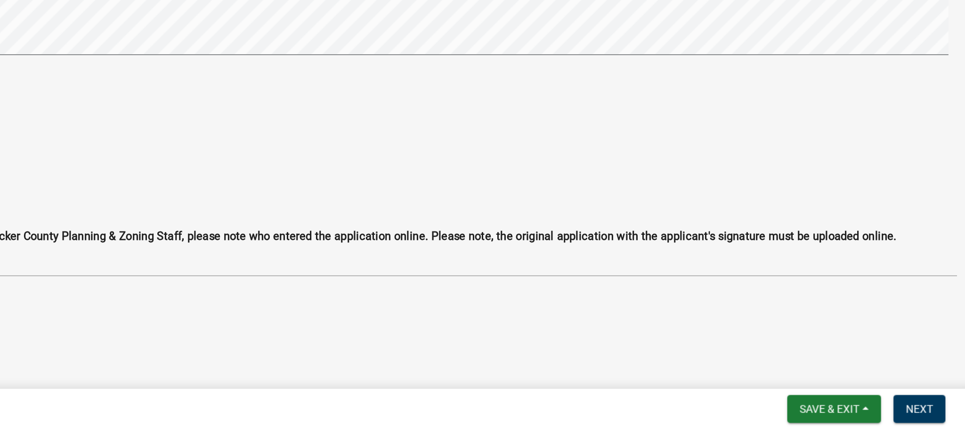
scroll to position [0, 0]
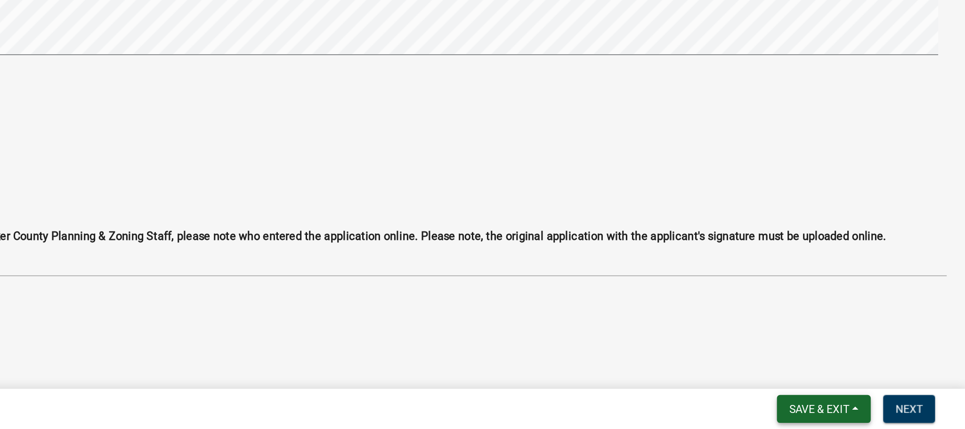
click at [804, 357] on span "Save & Exit" at bounding box center [876, 417] width 36 height 8
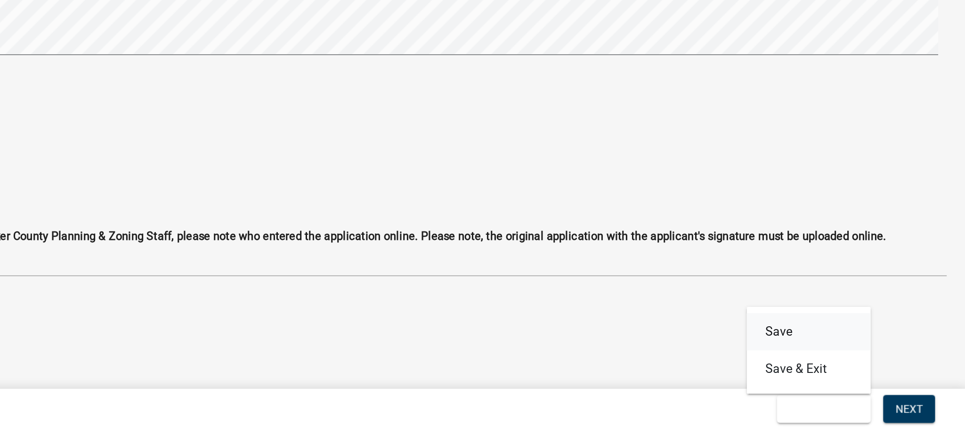
click at [804, 357] on button "Save" at bounding box center [869, 369] width 75 height 23
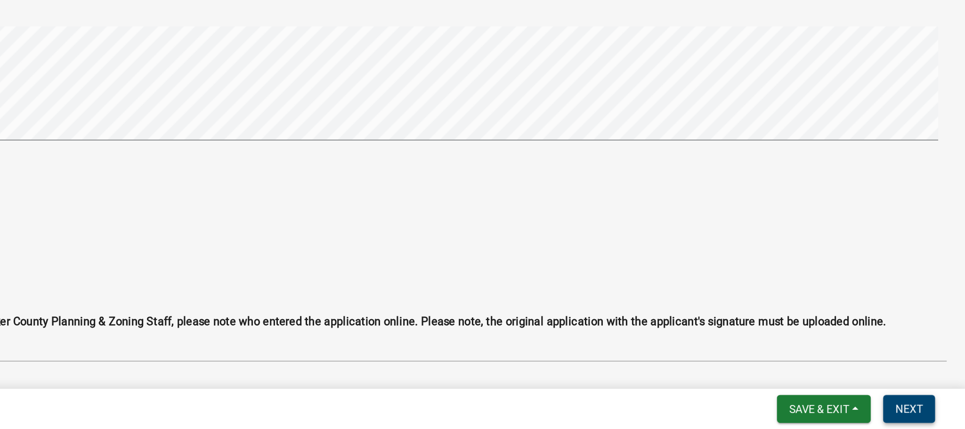
click at [804, 357] on button "Next" at bounding box center [931, 416] width 32 height 17
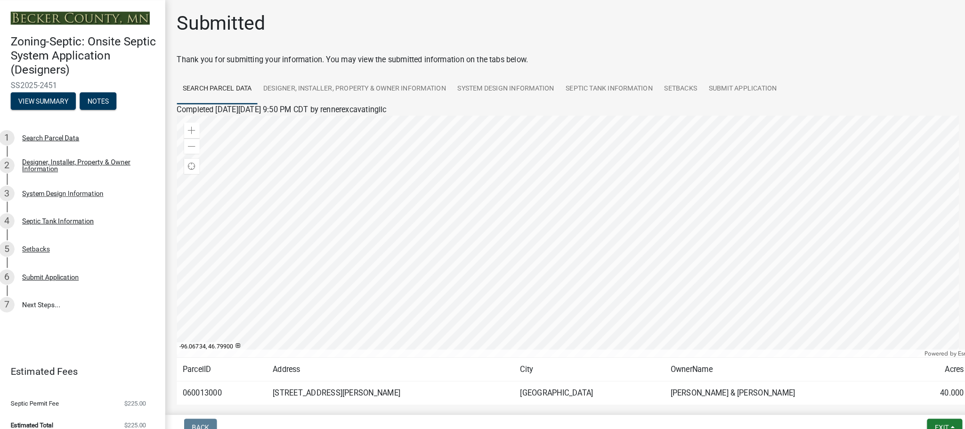
scroll to position [49, 0]
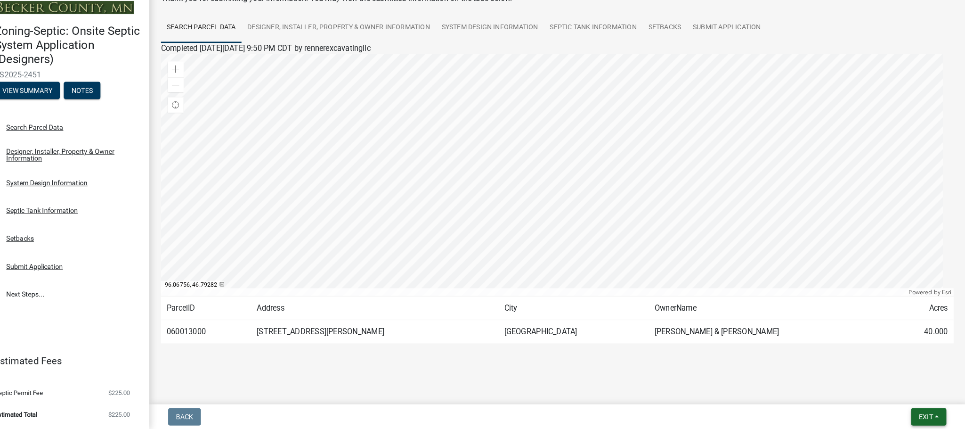
click at [804, 357] on span "Exit" at bounding box center [927, 417] width 14 height 8
click at [804, 357] on button "Save & Exit" at bounding box center [908, 392] width 75 height 23
